Goal: Information Seeking & Learning: Learn about a topic

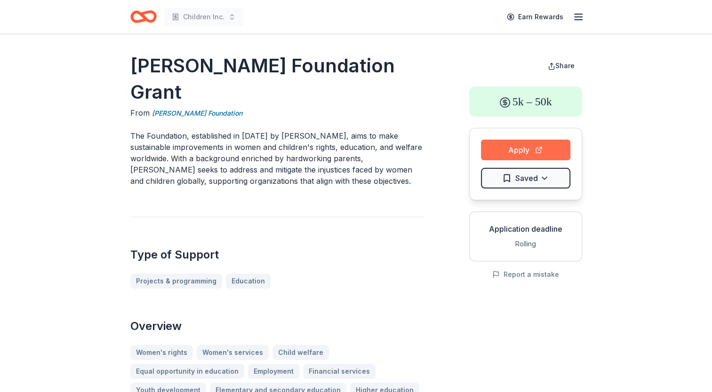
click at [351, 154] on button "Apply" at bounding box center [525, 150] width 89 height 21
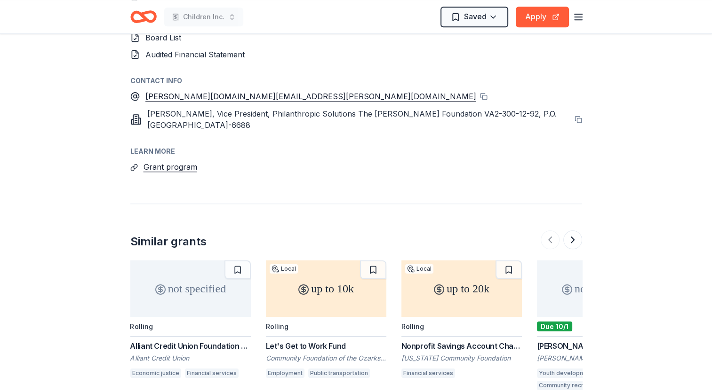
scroll to position [1077, 0]
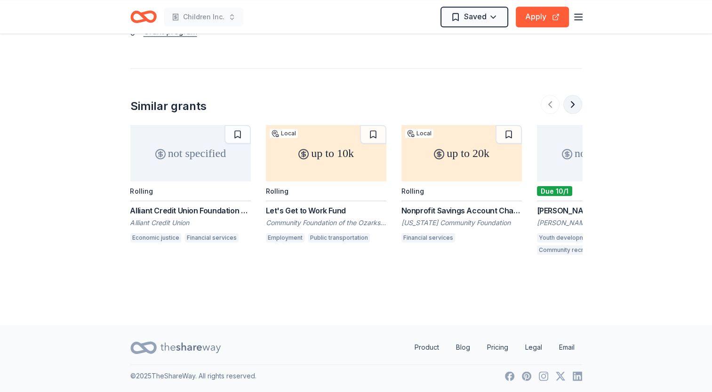
click at [351, 105] on button at bounding box center [572, 104] width 19 height 19
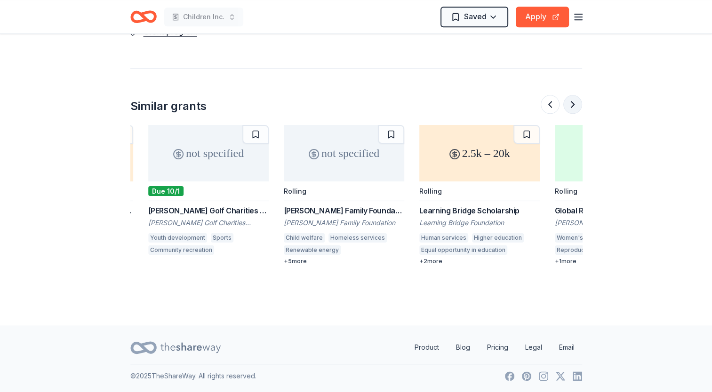
scroll to position [0, 407]
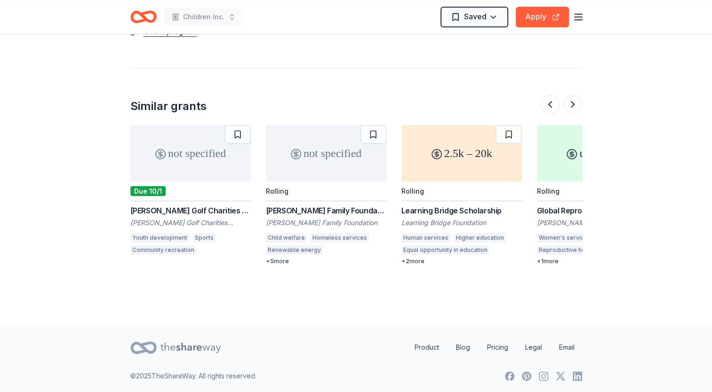
click at [173, 208] on div "[PERSON_NAME] Golf Charities Foundation Program Grants" at bounding box center [190, 210] width 120 height 11
click at [351, 99] on button at bounding box center [572, 104] width 19 height 19
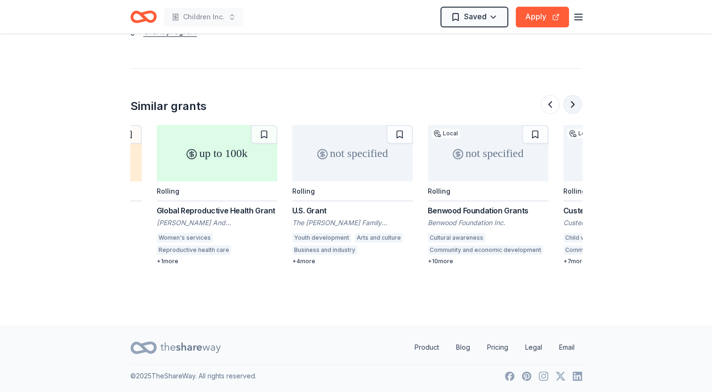
scroll to position [0, 813]
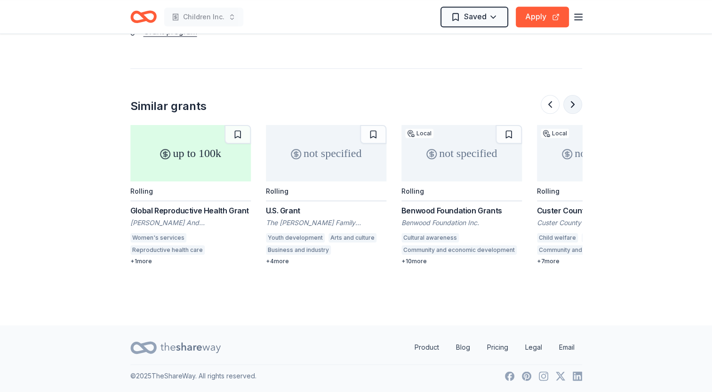
click at [351, 104] on button at bounding box center [572, 104] width 19 height 19
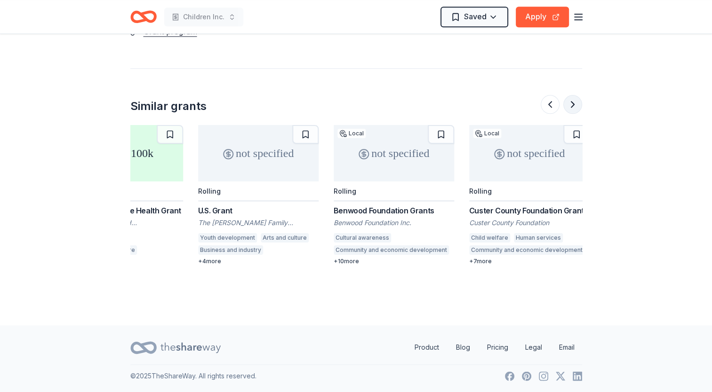
scroll to position [0, 888]
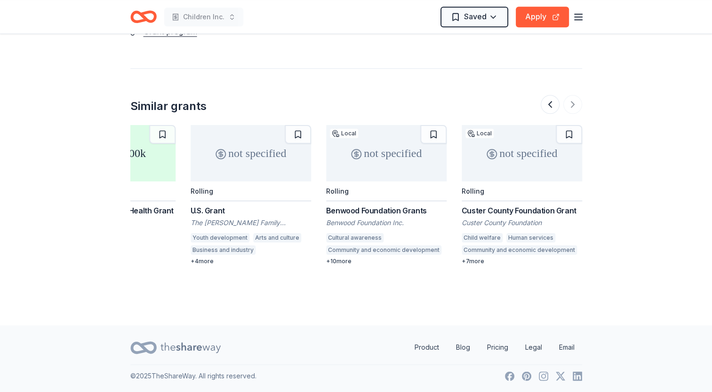
click at [351, 210] on div "Benwood Foundation Grants" at bounding box center [386, 210] width 120 height 11
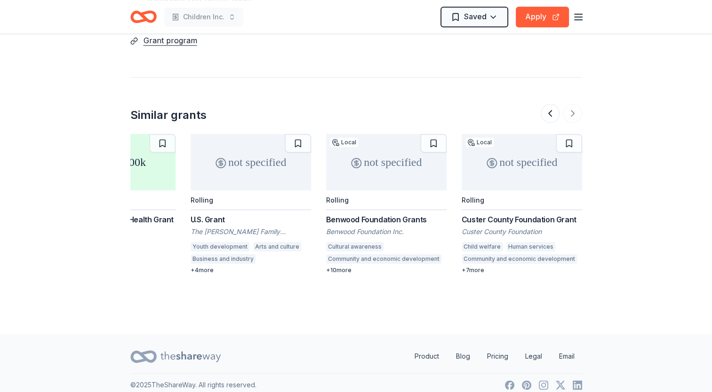
scroll to position [1077, 0]
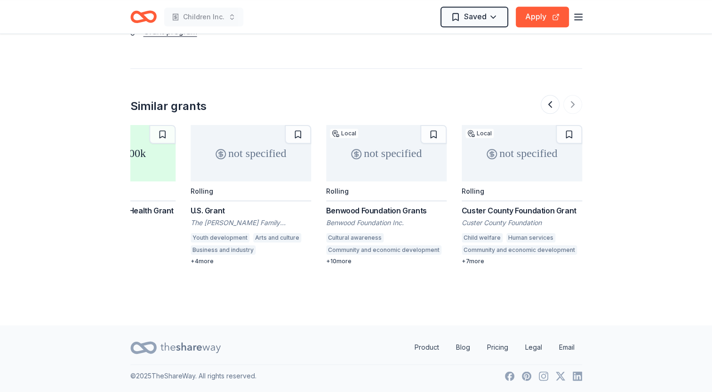
click at [351, 103] on div at bounding box center [561, 104] width 41 height 19
click at [351, 102] on button at bounding box center [550, 104] width 19 height 19
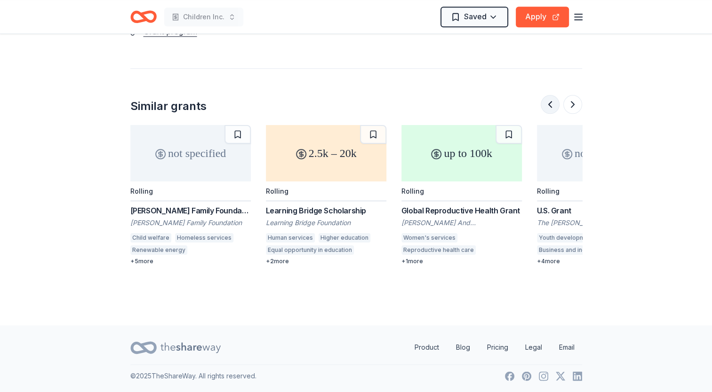
click at [351, 102] on button at bounding box center [550, 104] width 19 height 19
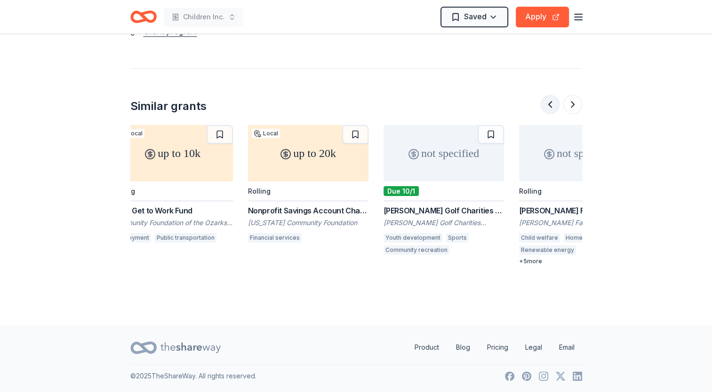
scroll to position [0, 136]
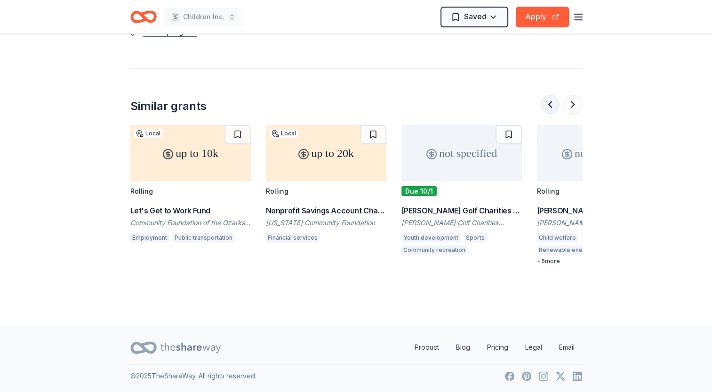
click at [351, 102] on button at bounding box center [550, 104] width 19 height 19
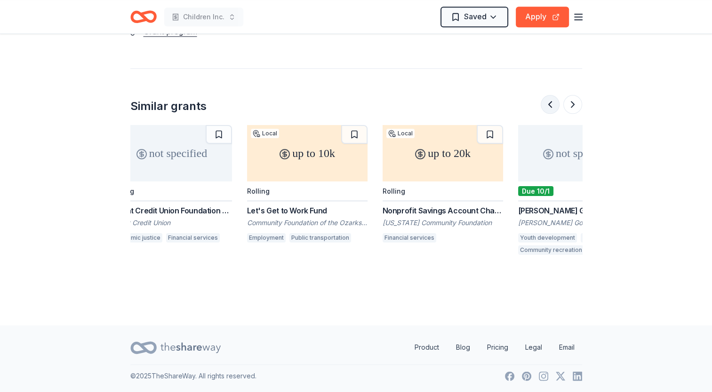
scroll to position [0, 0]
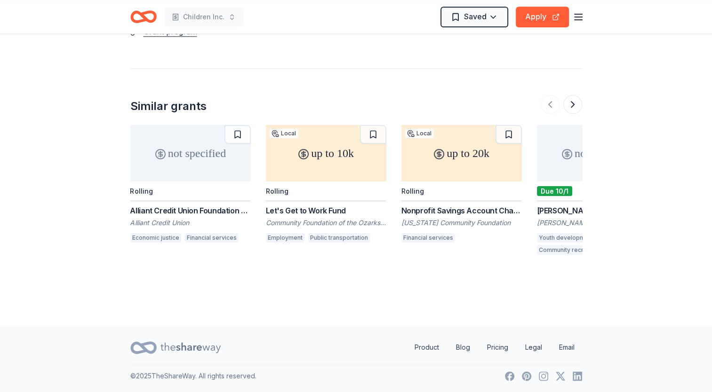
click at [156, 210] on div "Alliant Credit Union Foundation Grant" at bounding box center [190, 210] width 120 height 11
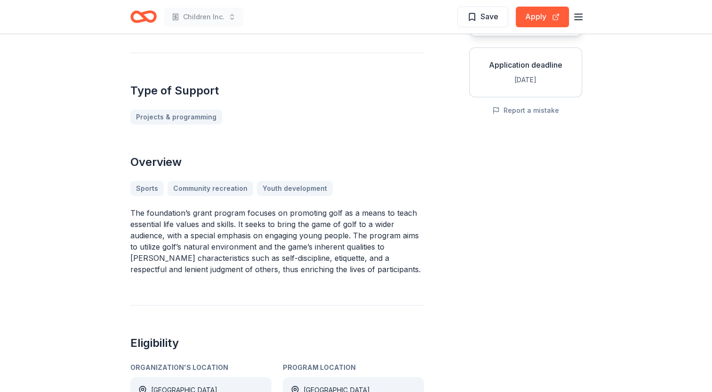
scroll to position [125, 0]
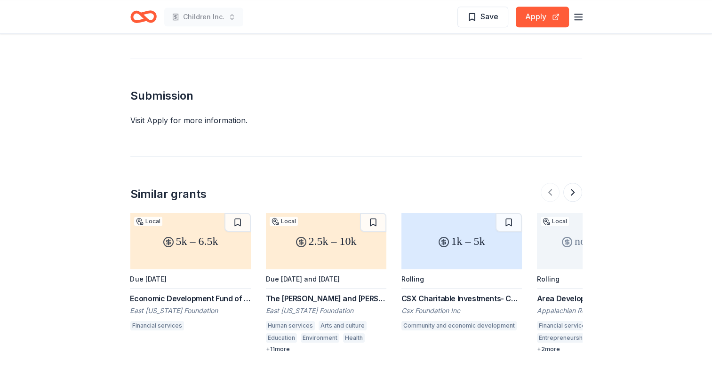
scroll to position [690, 0]
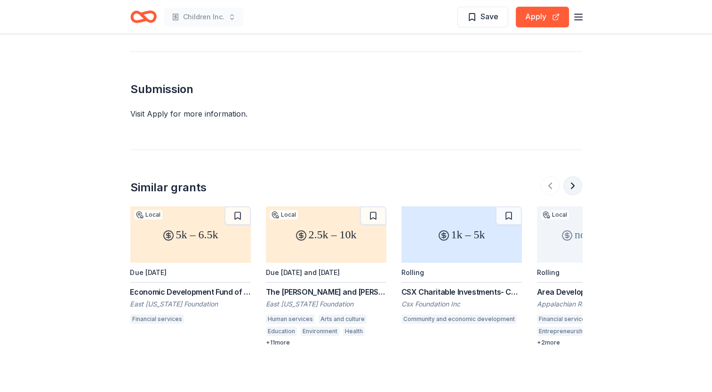
click at [571, 176] on button at bounding box center [572, 185] width 19 height 19
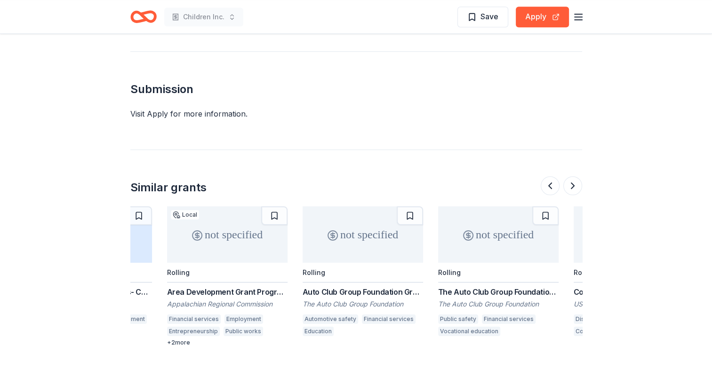
scroll to position [0, 407]
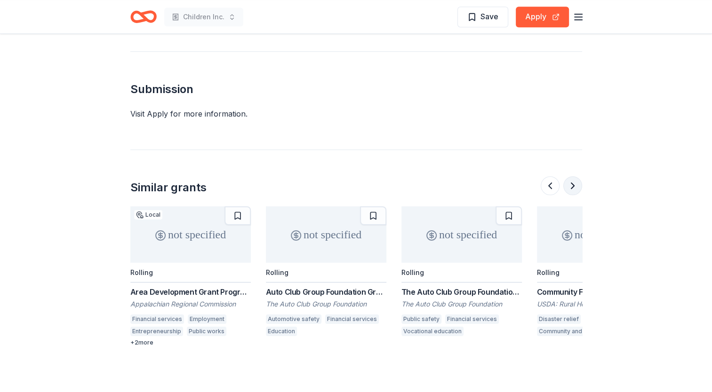
click at [573, 176] on button at bounding box center [572, 185] width 19 height 19
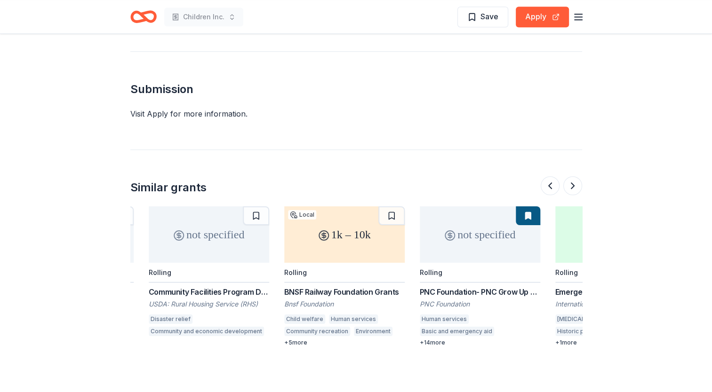
scroll to position [0, 813]
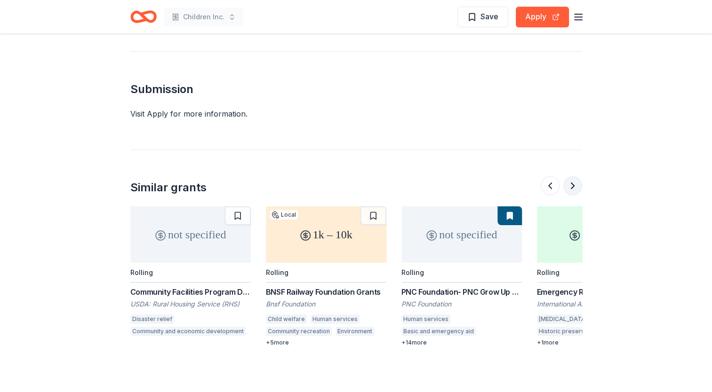
click at [570, 176] on button at bounding box center [572, 185] width 19 height 19
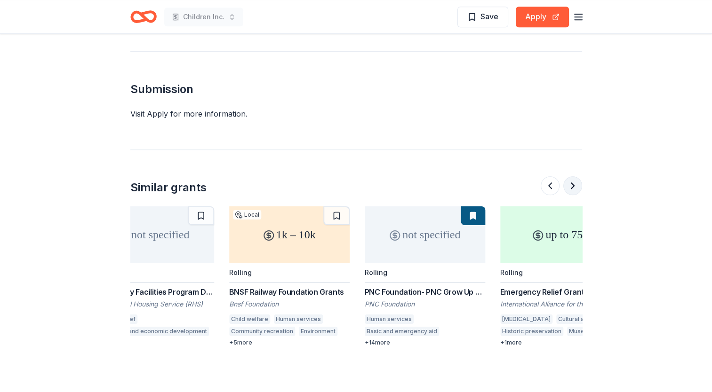
scroll to position [0, 888]
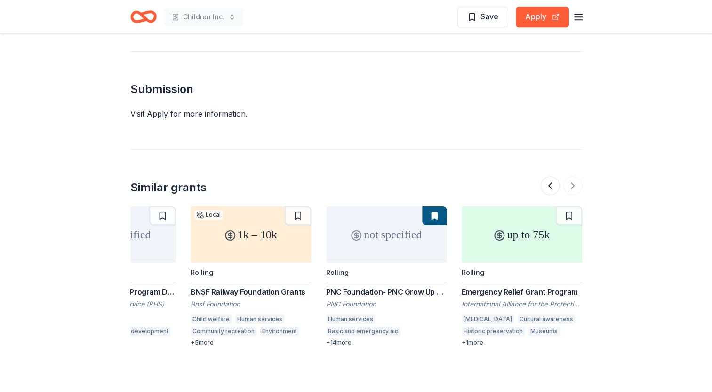
click at [574, 176] on div at bounding box center [561, 185] width 41 height 19
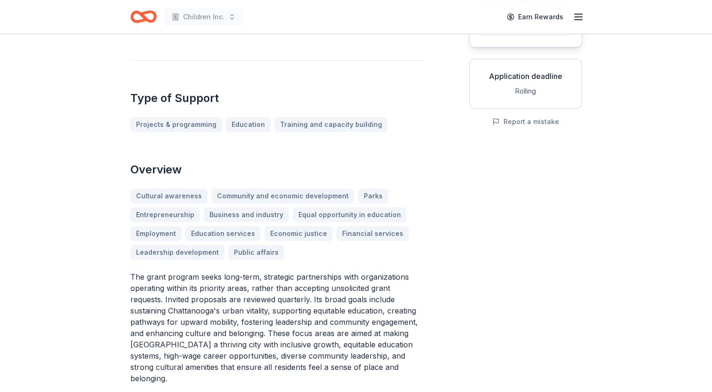
scroll to position [0, 0]
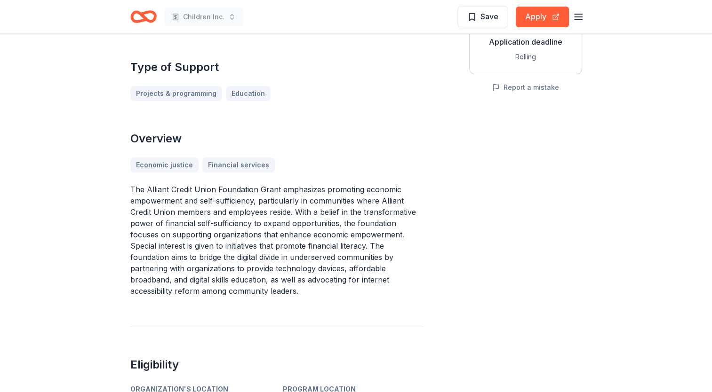
scroll to position [181, 0]
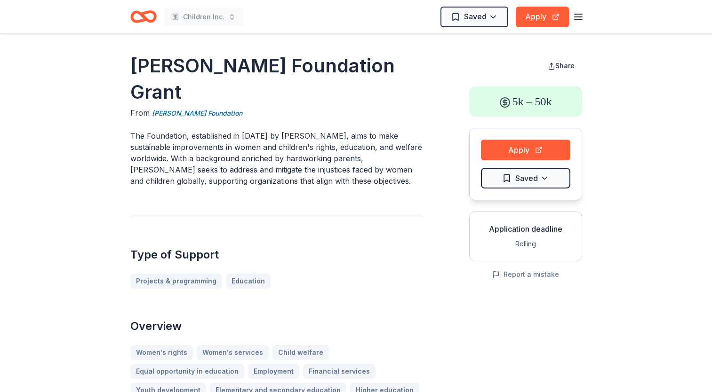
scroll to position [1077, 0]
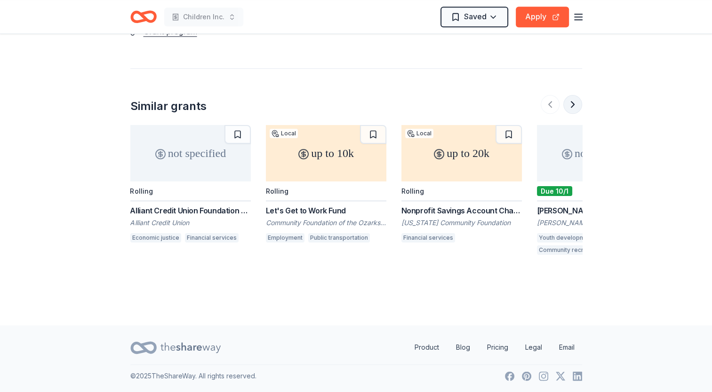
click at [567, 104] on button at bounding box center [572, 104] width 19 height 19
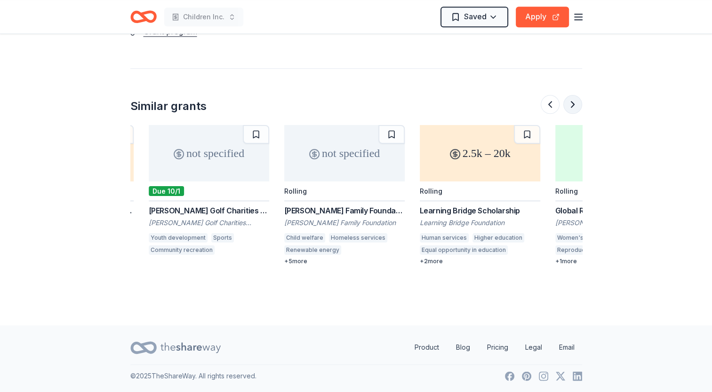
scroll to position [0, 407]
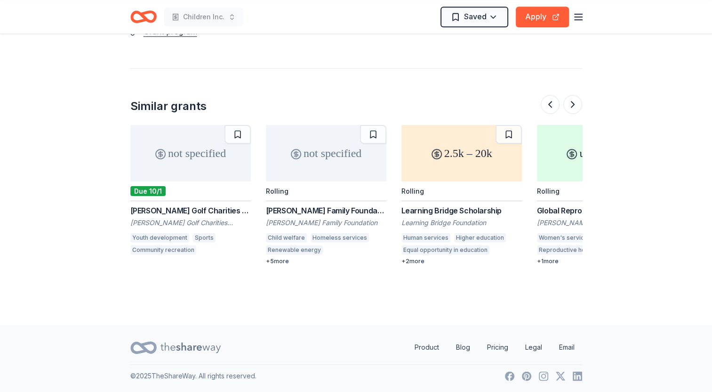
click at [449, 210] on div "Learning Bridge Scholarship" at bounding box center [461, 210] width 120 height 11
click at [574, 105] on button at bounding box center [572, 104] width 19 height 19
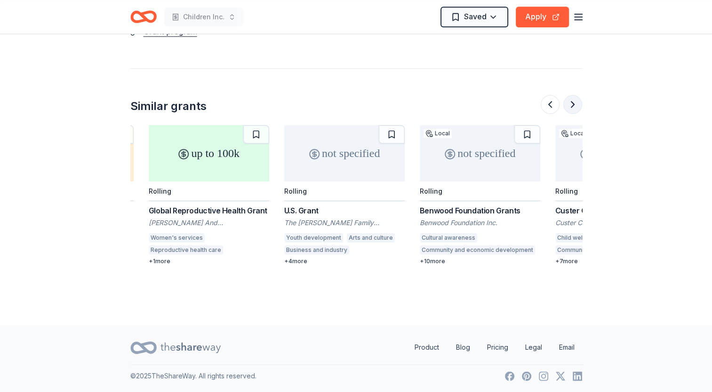
scroll to position [0, 813]
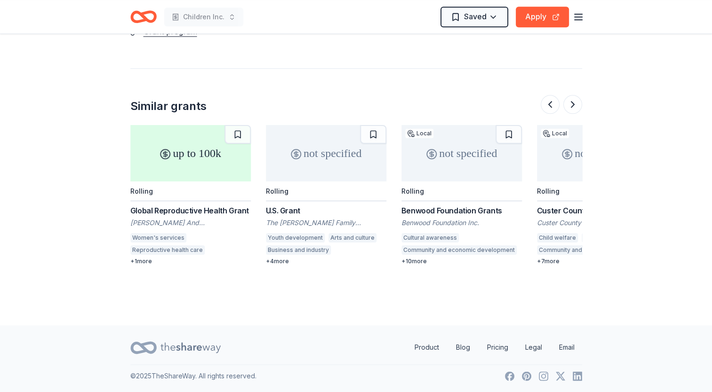
click at [330, 215] on div "U.S. Grant The [PERSON_NAME] Family Foundation Youth development Arts and cultu…" at bounding box center [326, 235] width 120 height 60
click at [570, 102] on button at bounding box center [572, 104] width 19 height 19
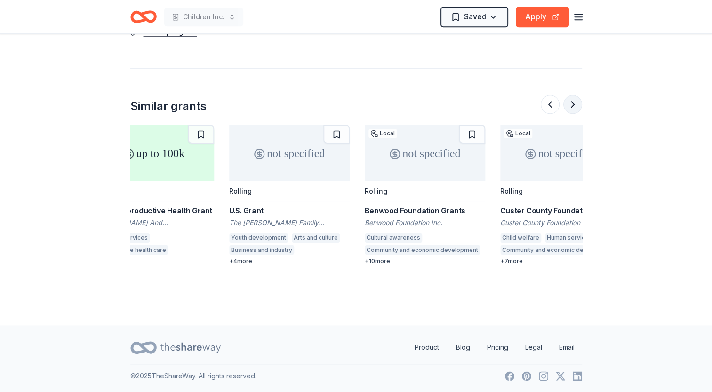
scroll to position [0, 888]
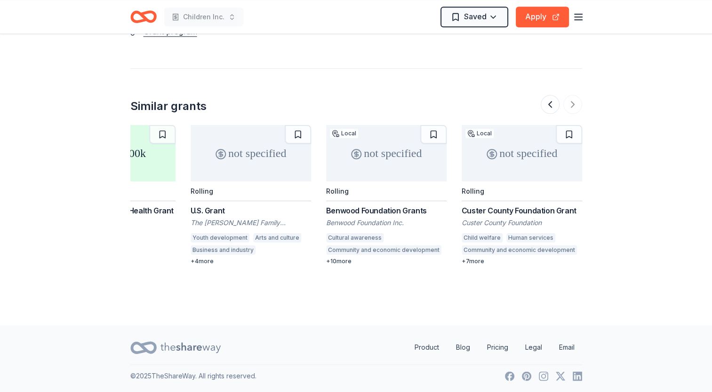
click at [488, 211] on div "Custer County Foundation Grant" at bounding box center [522, 210] width 120 height 11
click at [551, 99] on button at bounding box center [550, 104] width 19 height 19
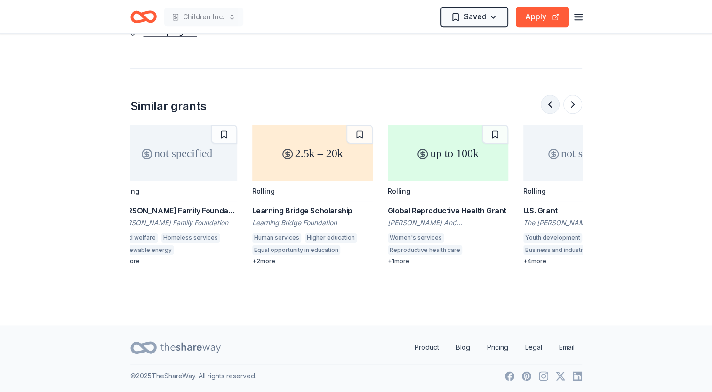
scroll to position [0, 542]
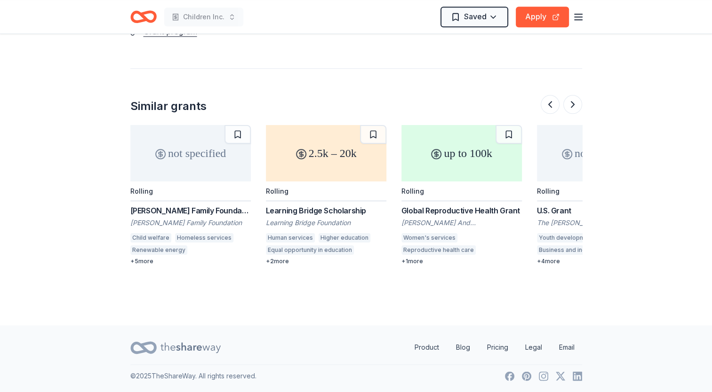
click at [327, 210] on div "Learning Bridge Scholarship" at bounding box center [326, 210] width 120 height 11
click at [550, 104] on button at bounding box center [550, 104] width 19 height 19
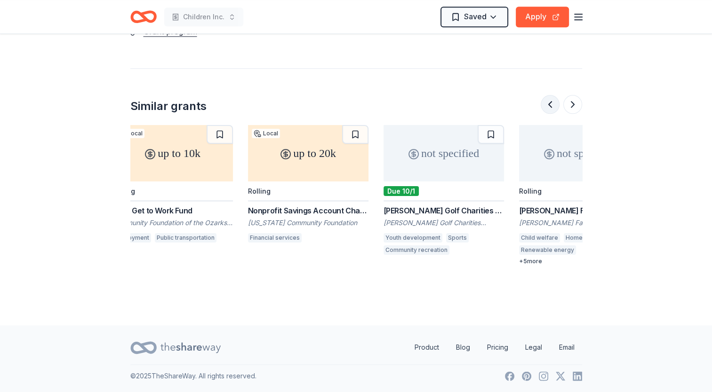
scroll to position [0, 136]
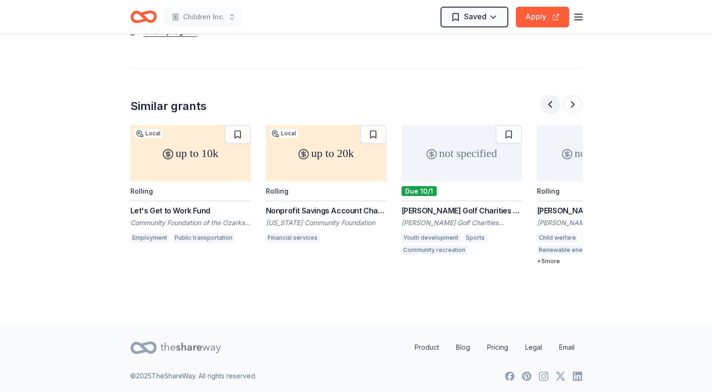
click at [547, 97] on button at bounding box center [550, 104] width 19 height 19
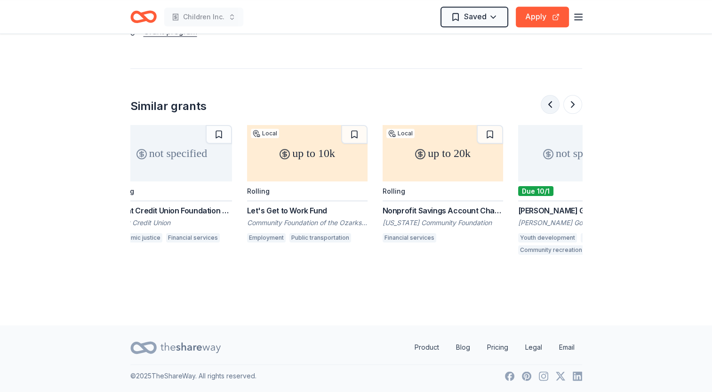
scroll to position [0, 0]
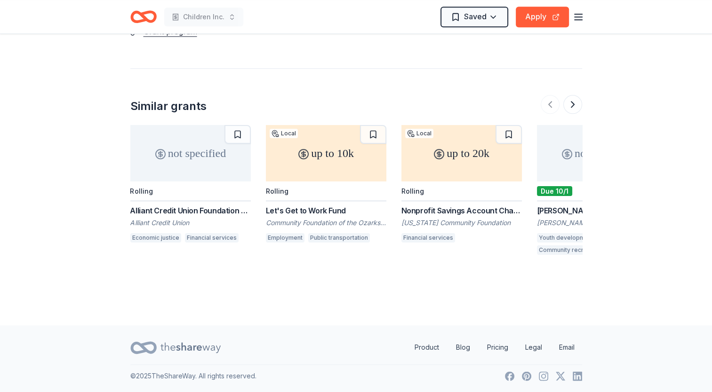
click at [215, 209] on div "Alliant Credit Union Foundation Grant" at bounding box center [190, 210] width 120 height 11
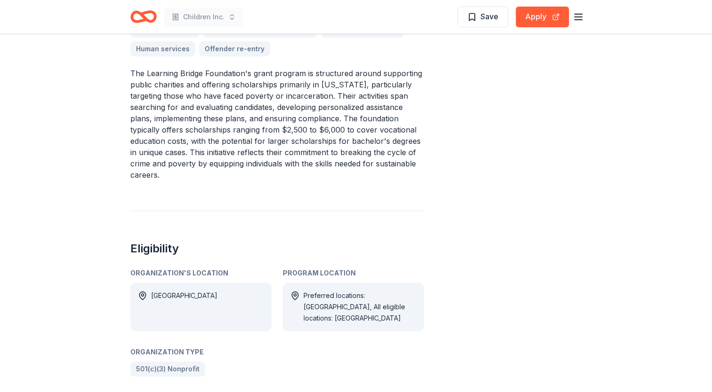
scroll to position [282, 0]
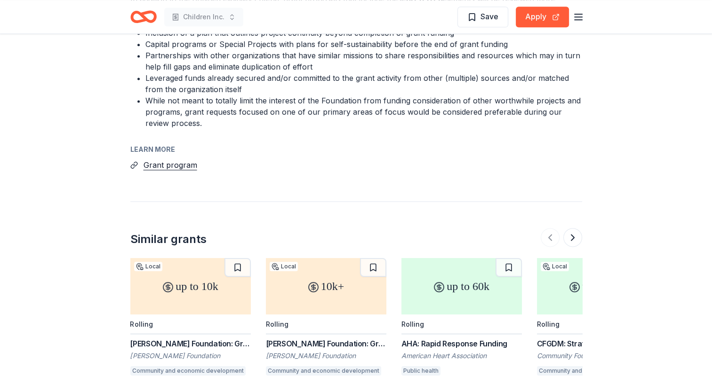
scroll to position [1317, 0]
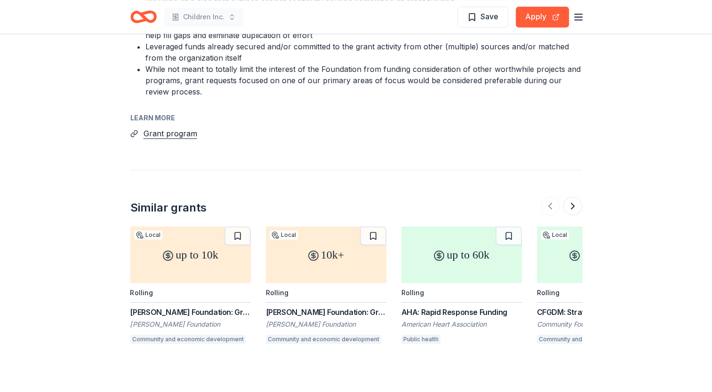
click at [446, 307] on div "AHA: Rapid Response Funding" at bounding box center [461, 312] width 120 height 11
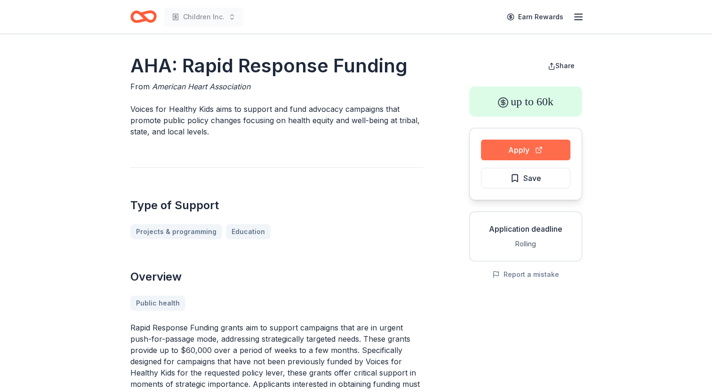
click at [521, 143] on button "Apply" at bounding box center [525, 150] width 89 height 21
click at [509, 179] on button "Save" at bounding box center [525, 178] width 89 height 21
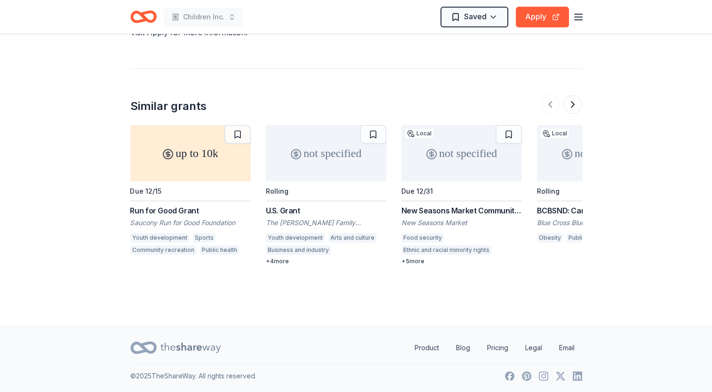
scroll to position [816, 0]
click at [572, 104] on button at bounding box center [572, 104] width 19 height 19
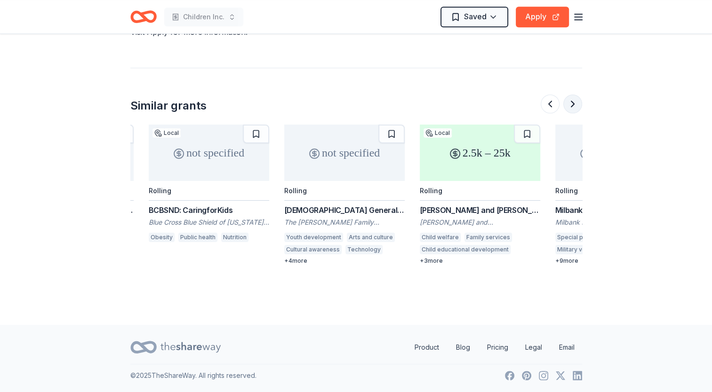
scroll to position [0, 407]
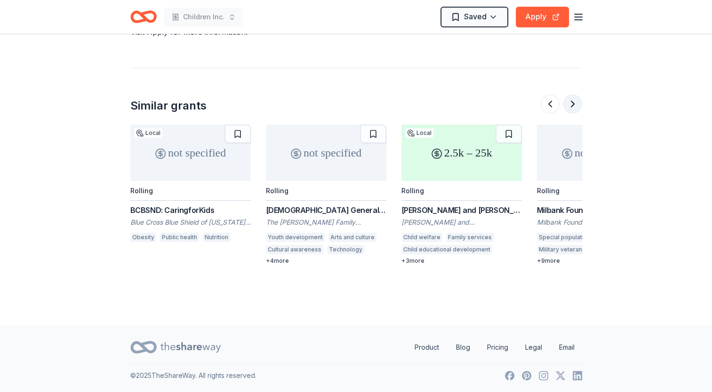
click at [573, 109] on button at bounding box center [572, 104] width 19 height 19
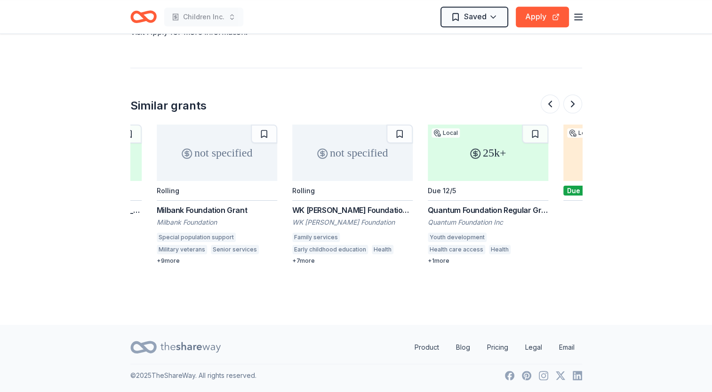
scroll to position [0, 813]
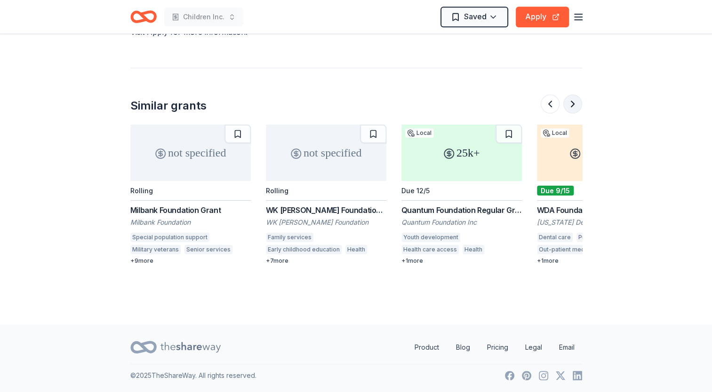
click at [566, 105] on button at bounding box center [572, 104] width 19 height 19
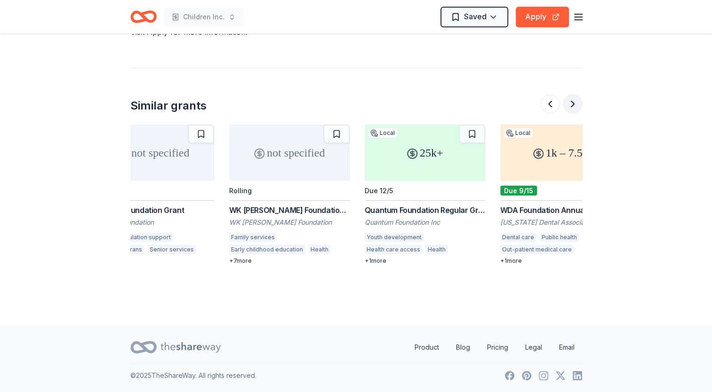
scroll to position [0, 888]
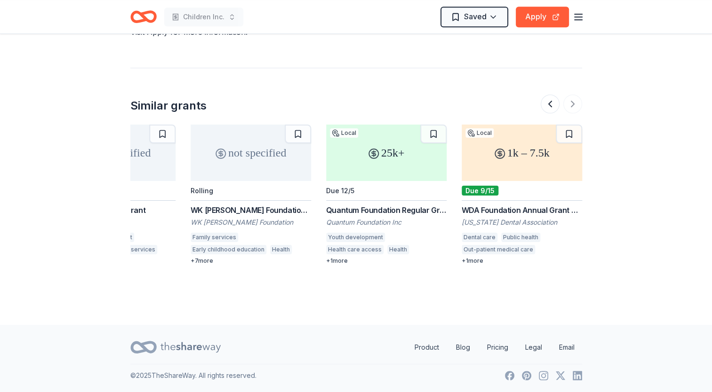
click at [360, 206] on div "Quantum Foundation Regular Grant" at bounding box center [386, 210] width 120 height 11
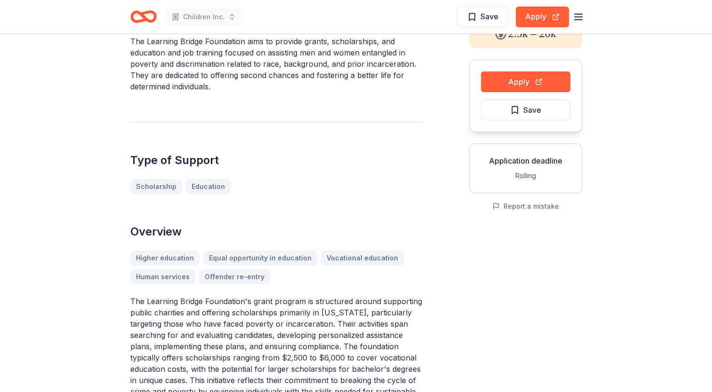
scroll to position [63, 0]
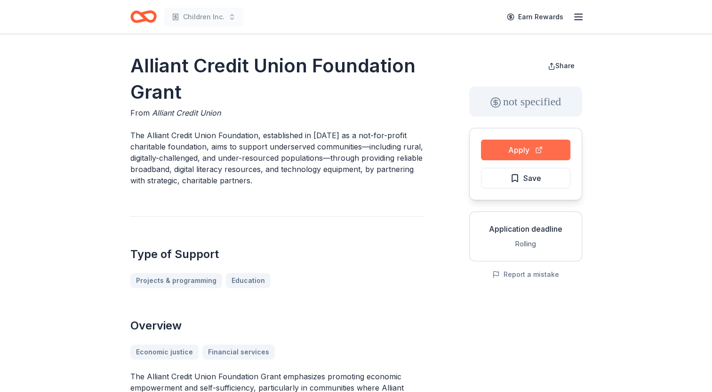
click at [525, 143] on button "Apply" at bounding box center [525, 150] width 89 height 21
